Goal: Navigation & Orientation: Understand site structure

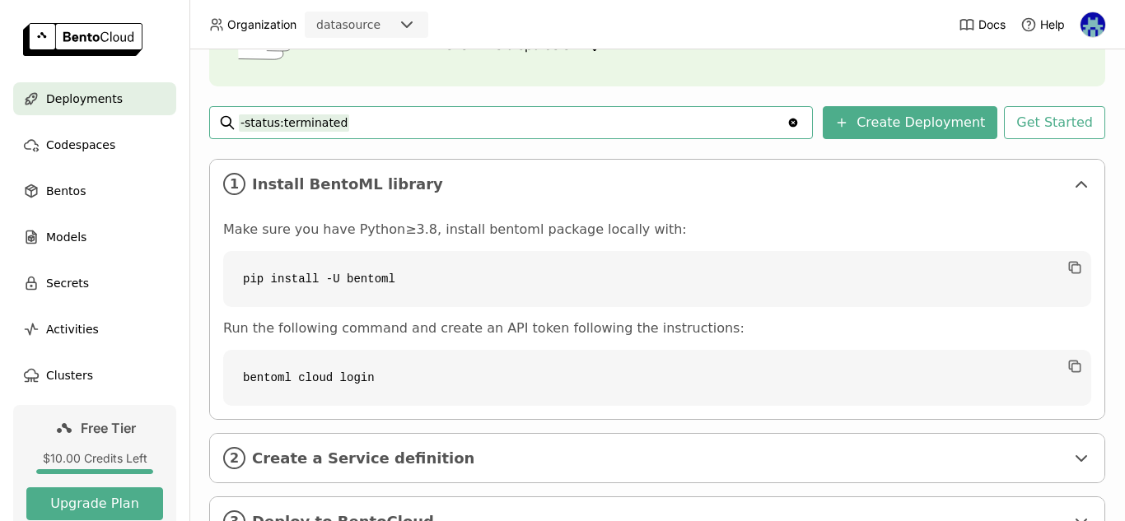
scroll to position [260, 0]
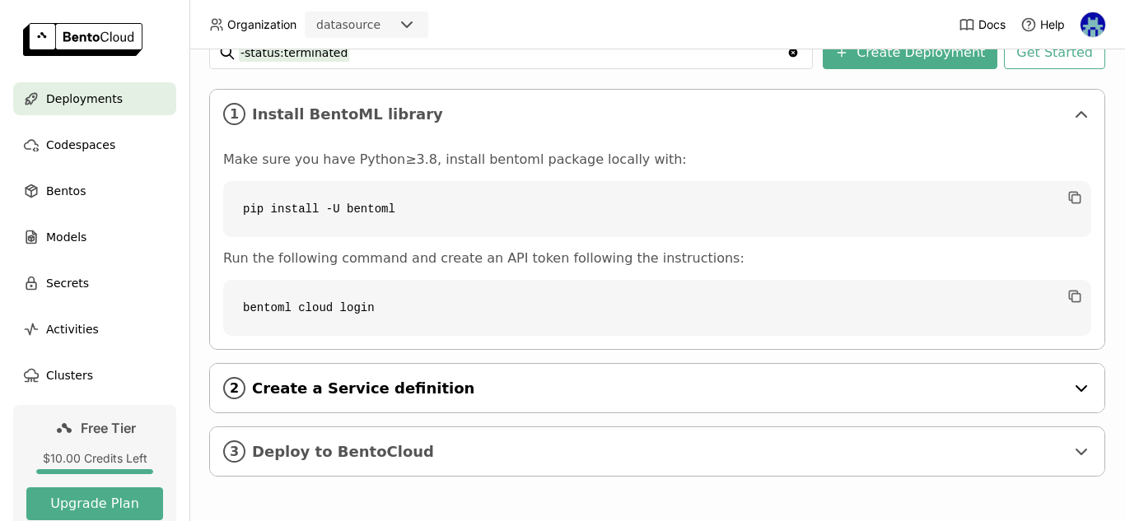
click at [482, 384] on span "Create a Service definition" at bounding box center [658, 389] width 813 height 18
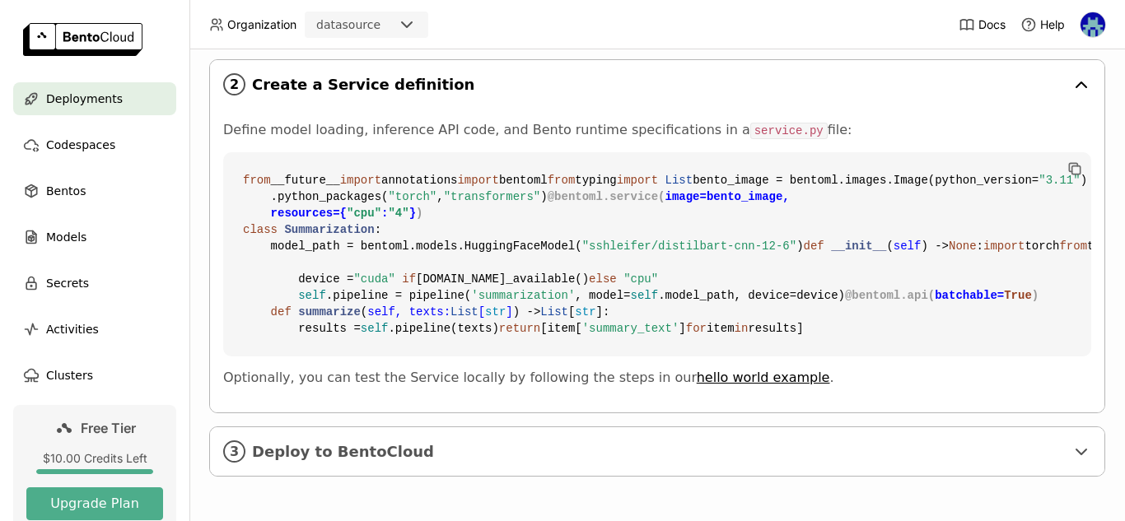
scroll to position [862, 0]
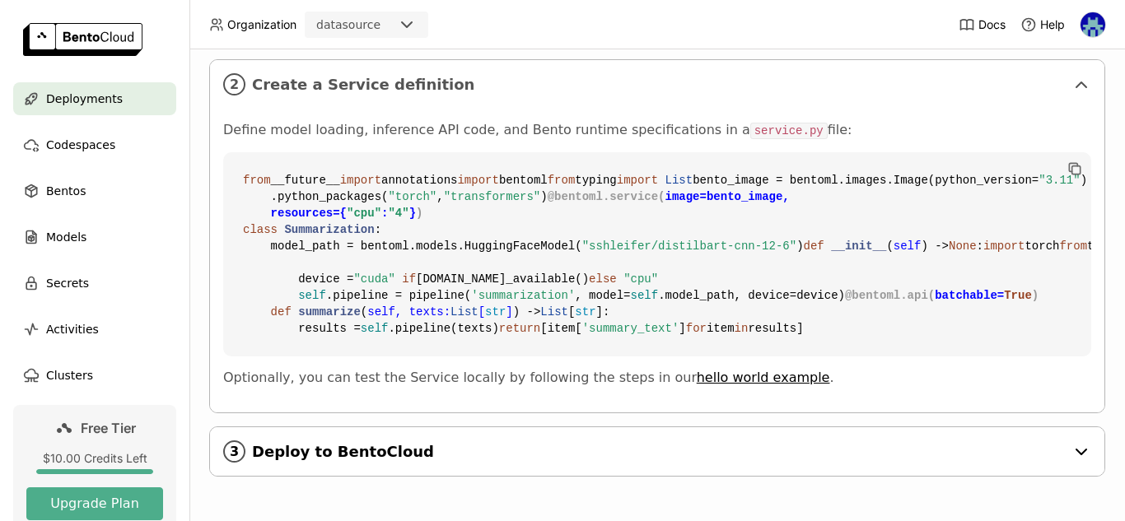
click at [455, 459] on span "Deploy to BentoCloud" at bounding box center [658, 452] width 813 height 18
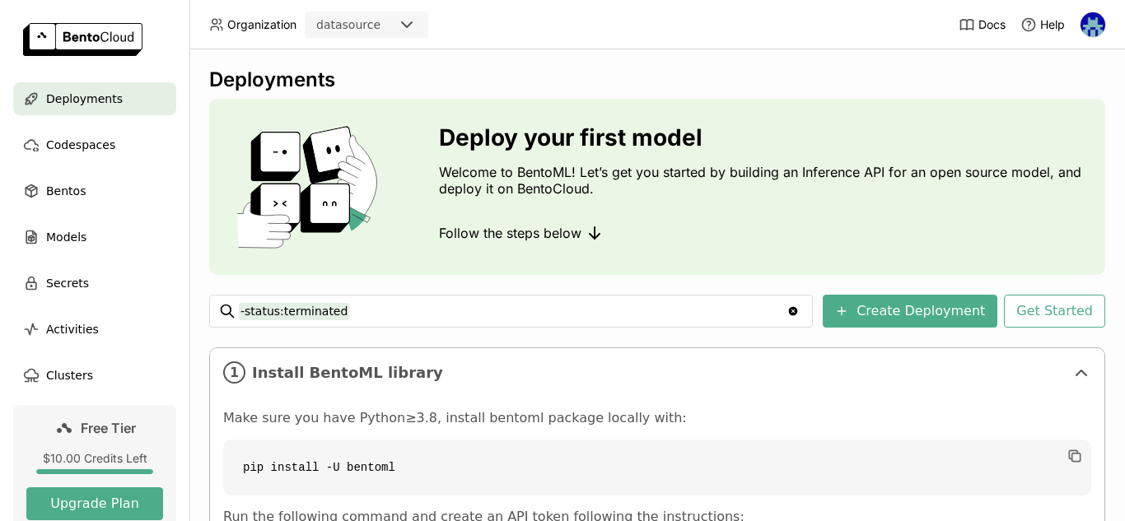
scroll to position [0, 0]
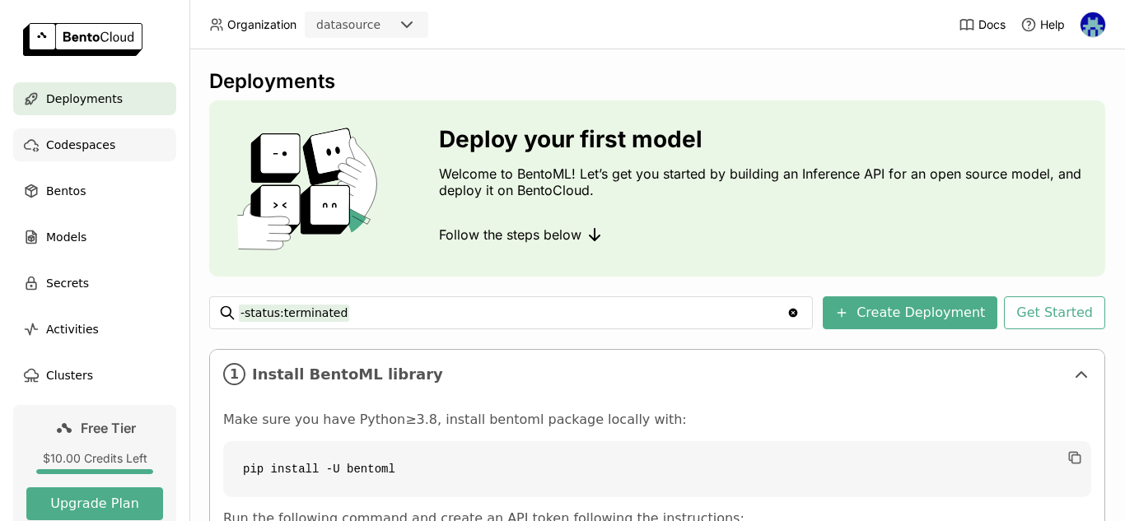
click at [40, 152] on div "Codespaces" at bounding box center [94, 144] width 163 height 33
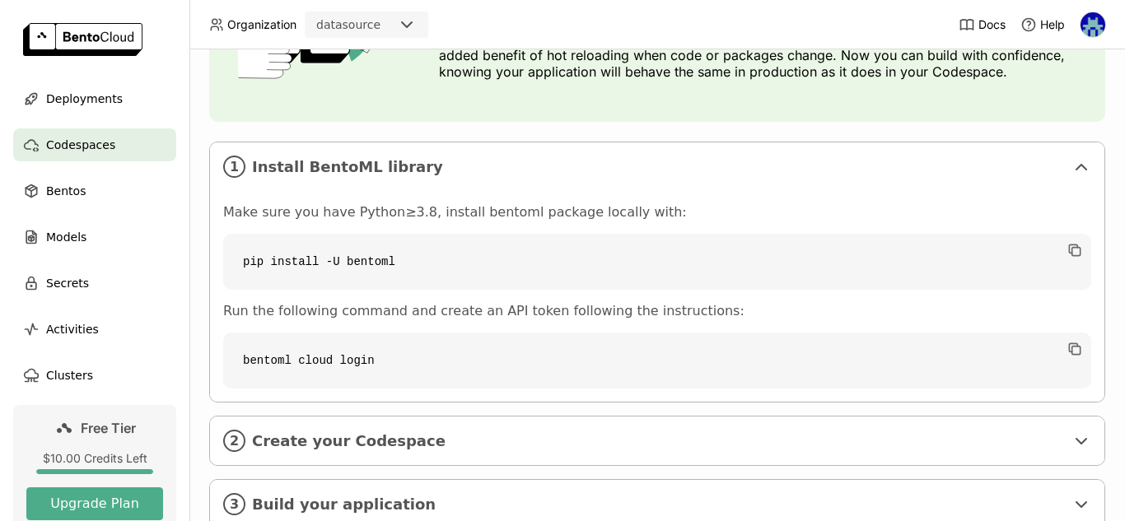
scroll to position [241, 0]
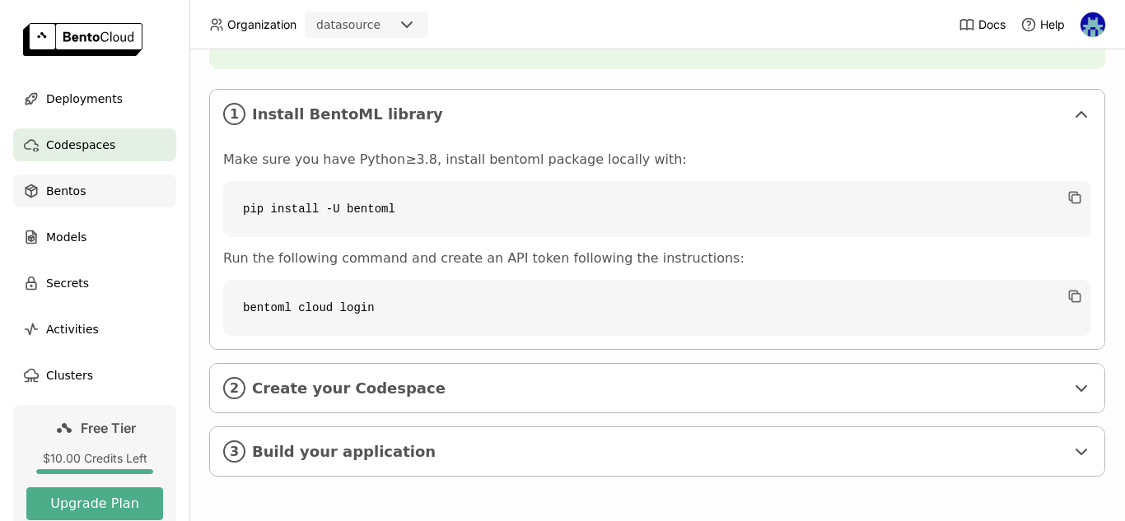
click at [105, 207] on div "Bentos" at bounding box center [94, 191] width 163 height 33
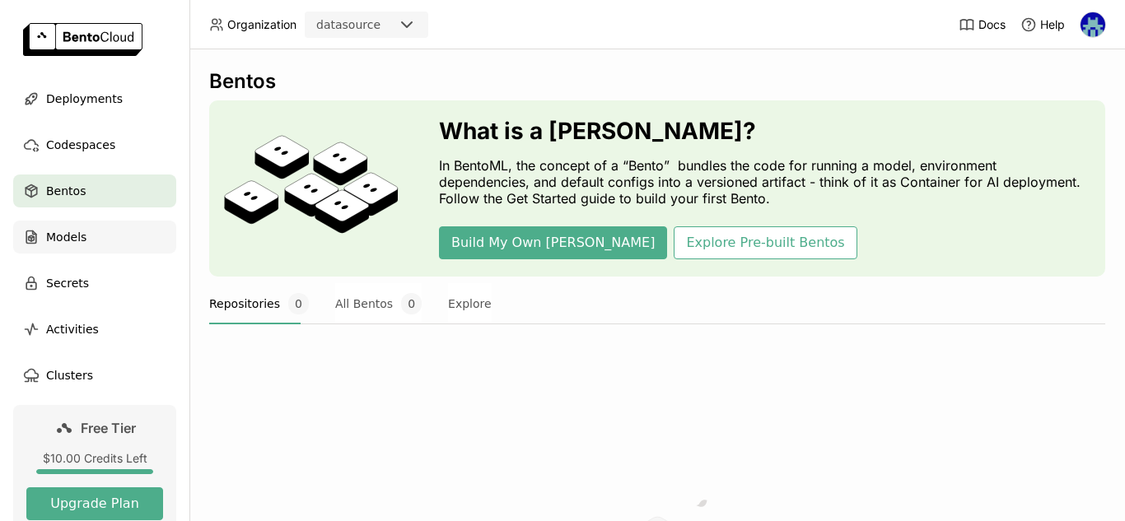
click at [100, 238] on div "Models" at bounding box center [94, 237] width 163 height 33
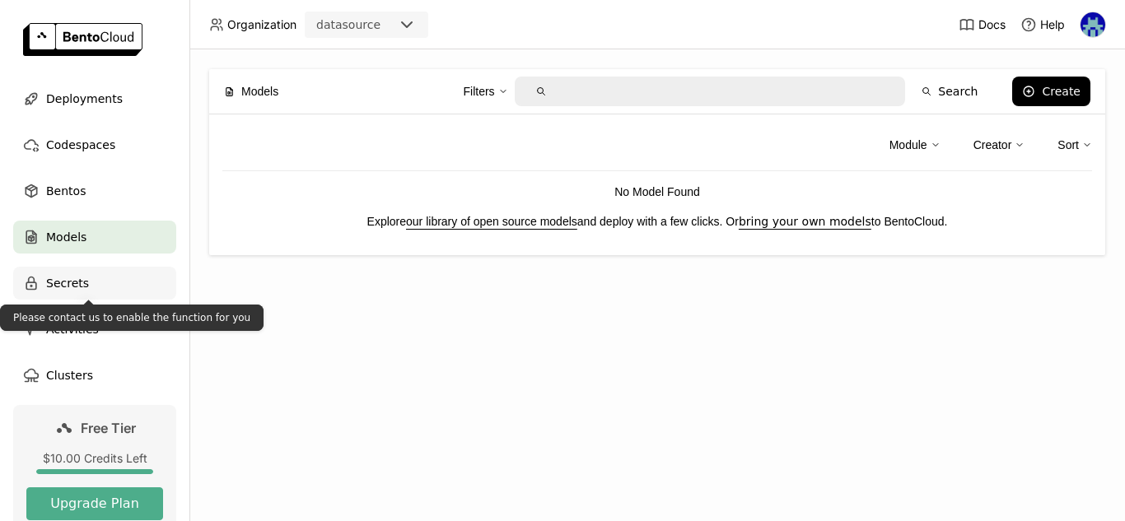
click at [40, 279] on div "Secrets" at bounding box center [94, 283] width 163 height 33
